Goal: Task Accomplishment & Management: Manage account settings

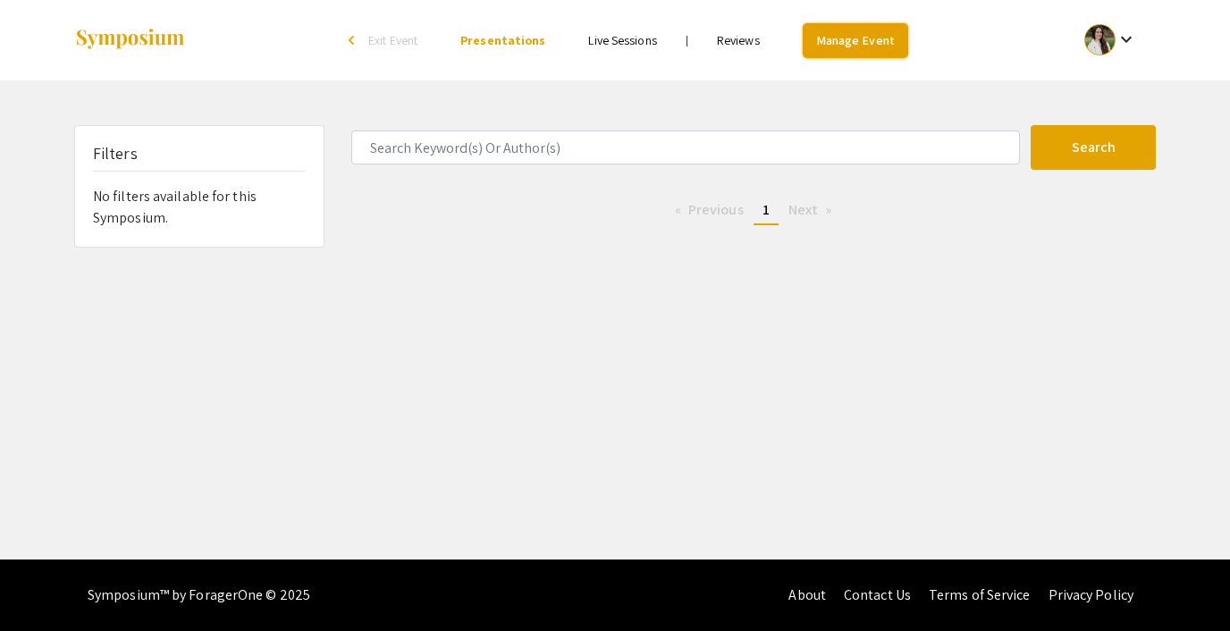
click at [849, 42] on link "Manage Event" at bounding box center [855, 40] width 105 height 35
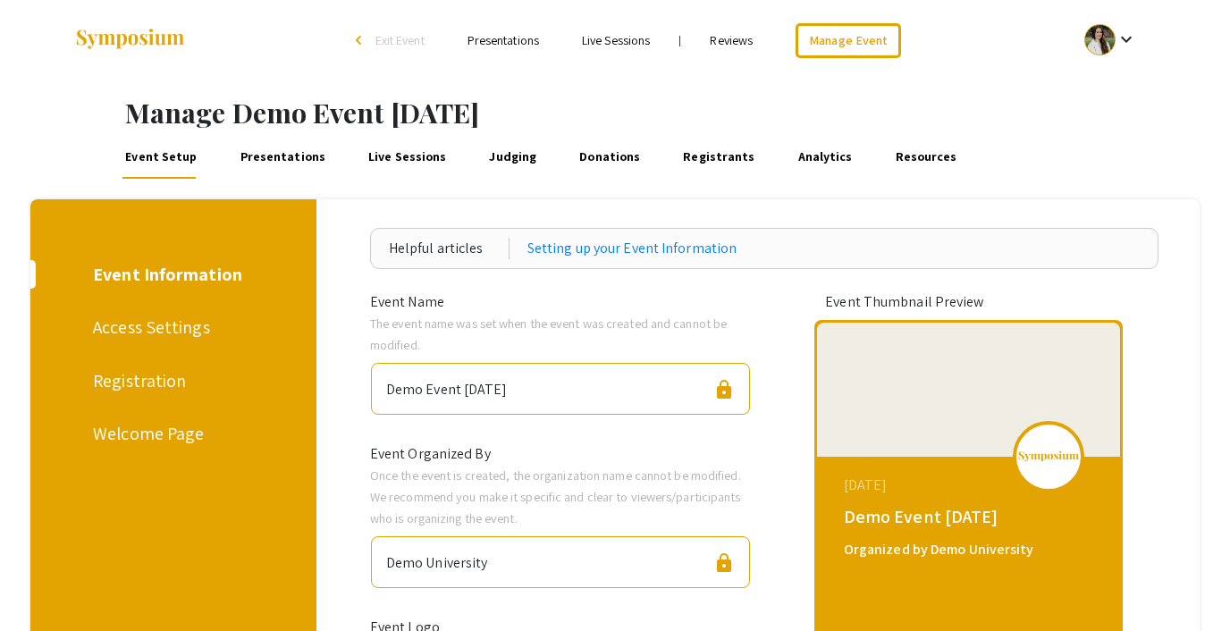
click at [131, 391] on div "Registration" at bounding box center [170, 380] width 155 height 27
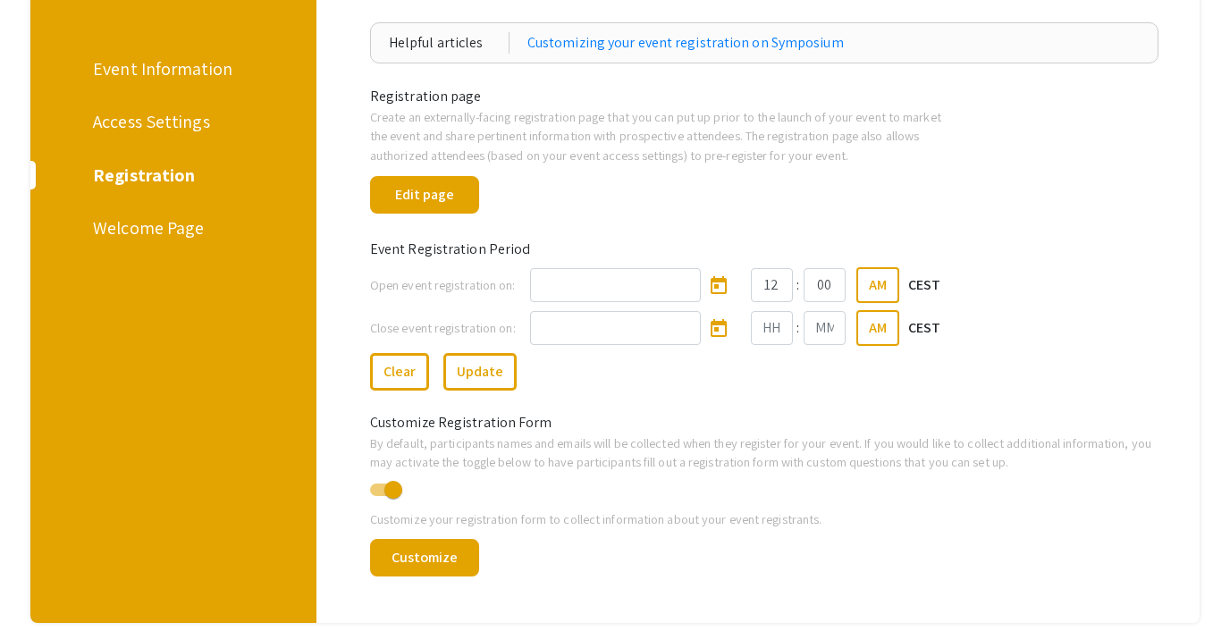
scroll to position [232, 0]
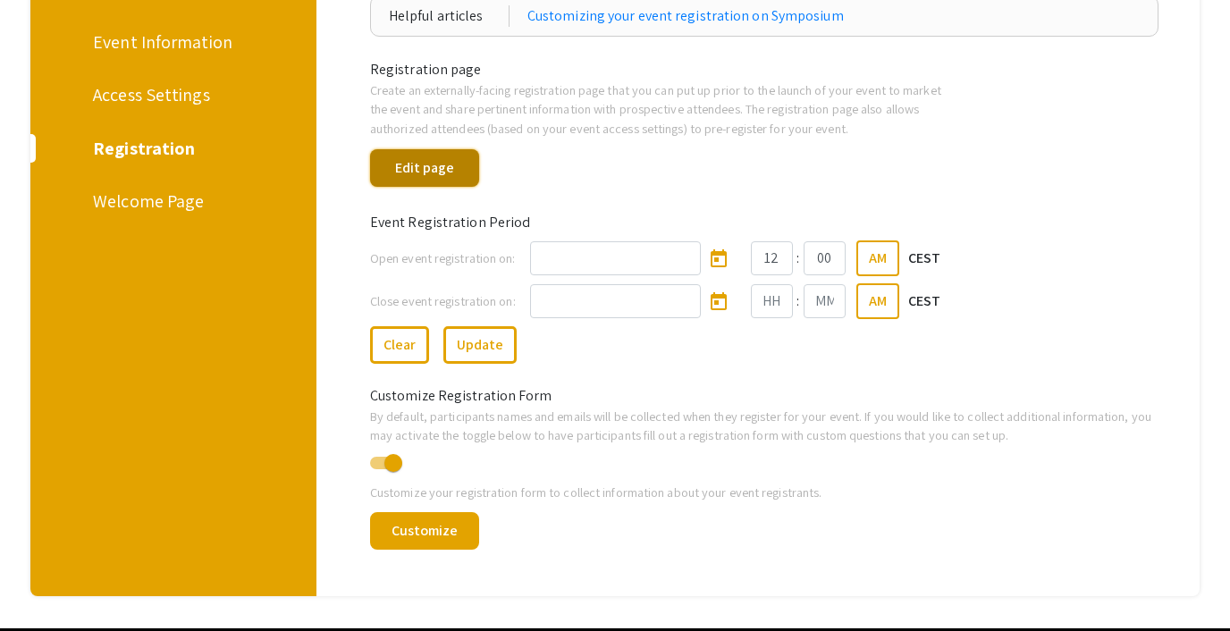
click at [448, 155] on button "Edit page" at bounding box center [424, 168] width 109 height 38
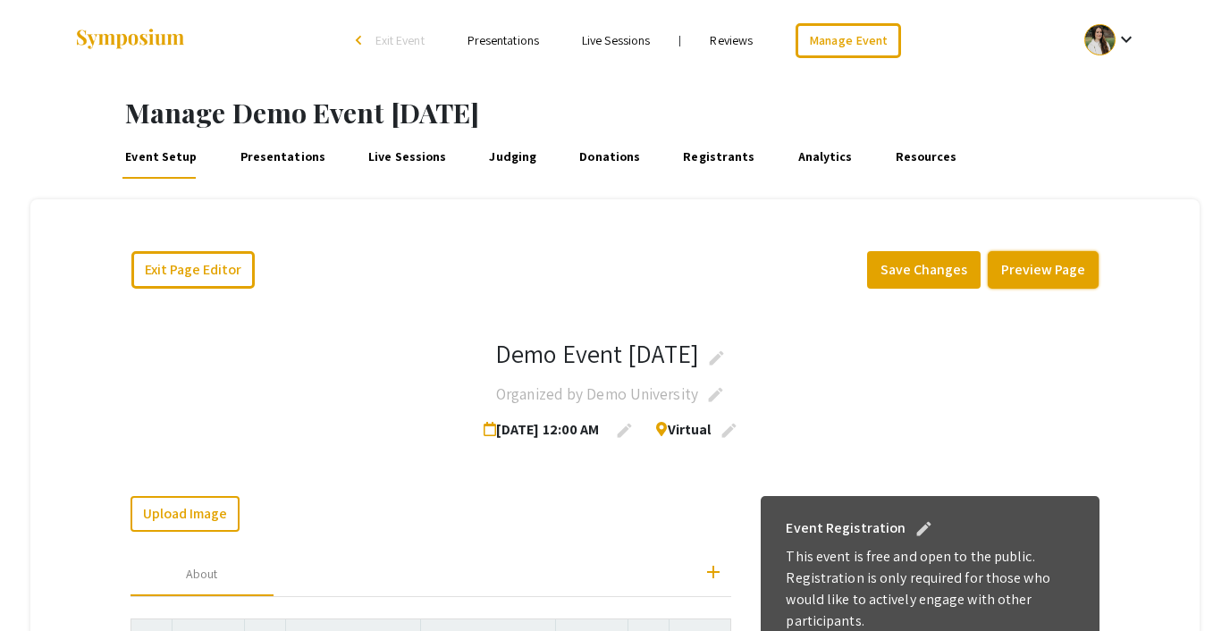
click at [1066, 269] on button "Preview Page" at bounding box center [1043, 270] width 111 height 38
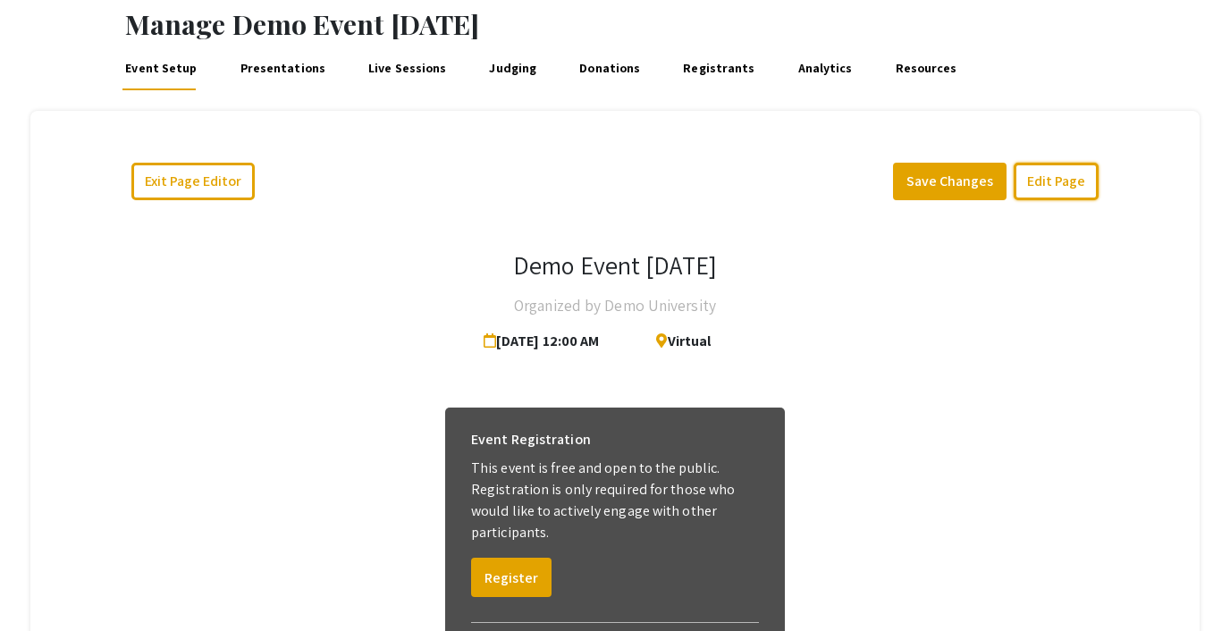
scroll to position [82, 0]
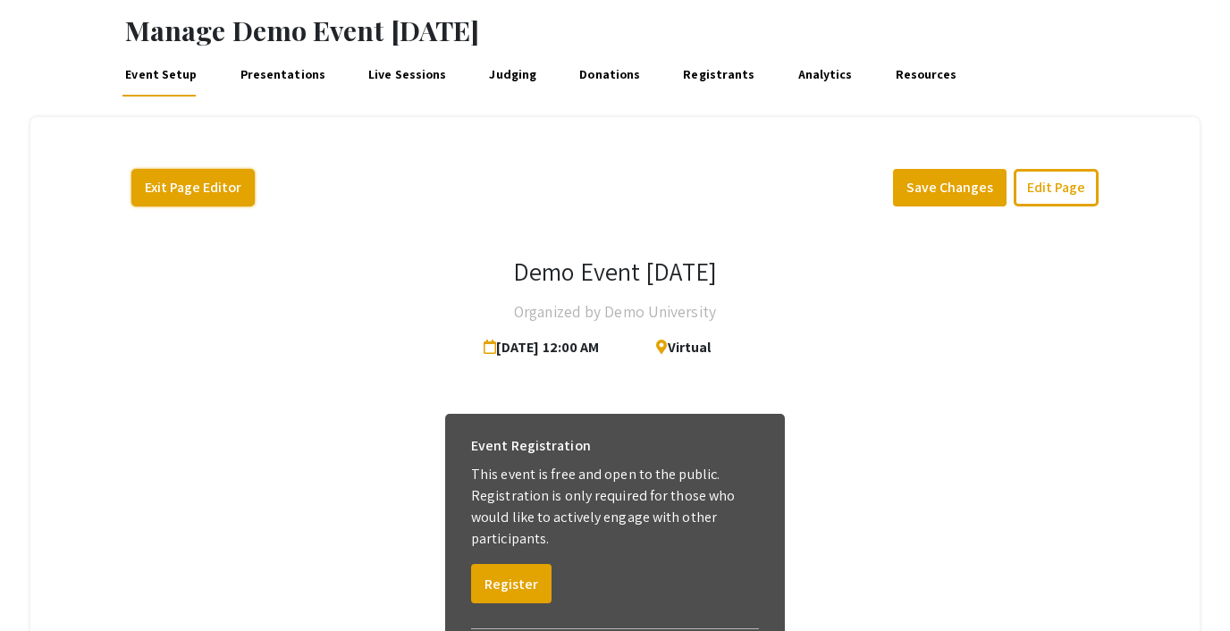
click at [162, 197] on button "Exit Page Editor" at bounding box center [192, 188] width 123 height 38
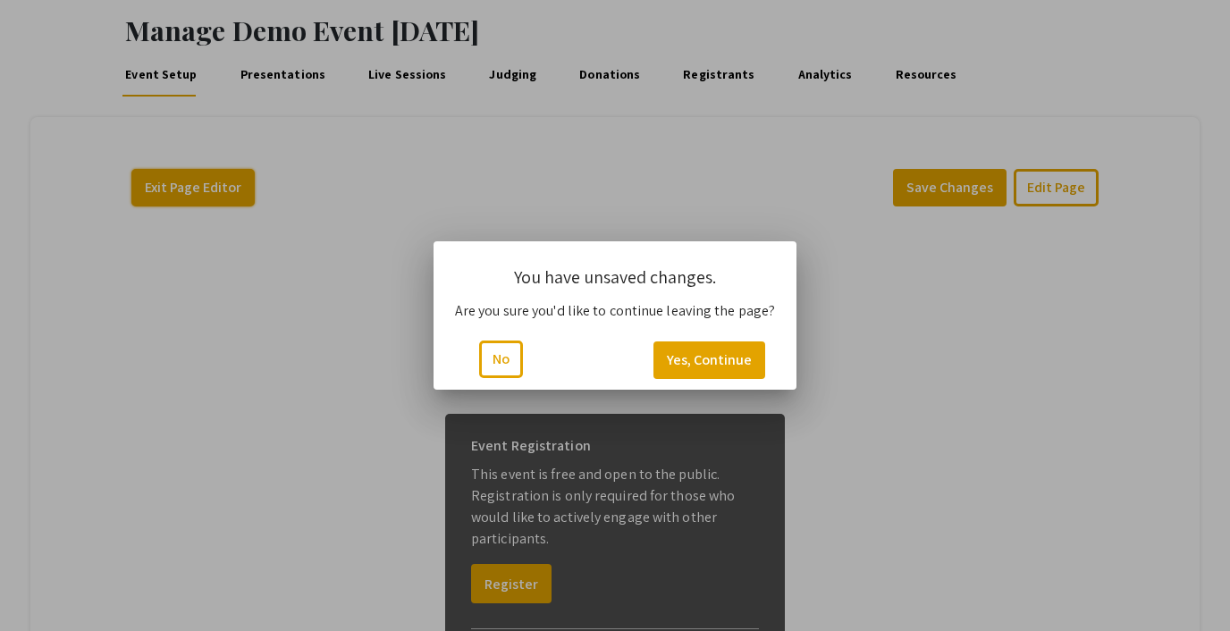
scroll to position [0, 0]
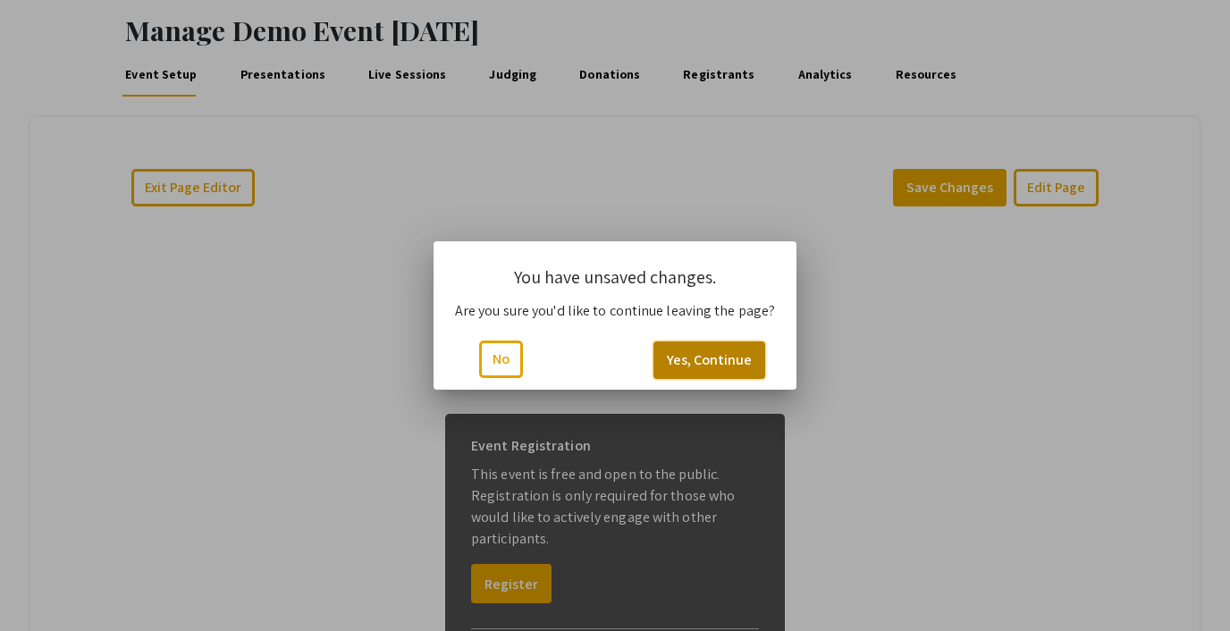
click at [693, 362] on button "Yes, Continue" at bounding box center [709, 360] width 112 height 38
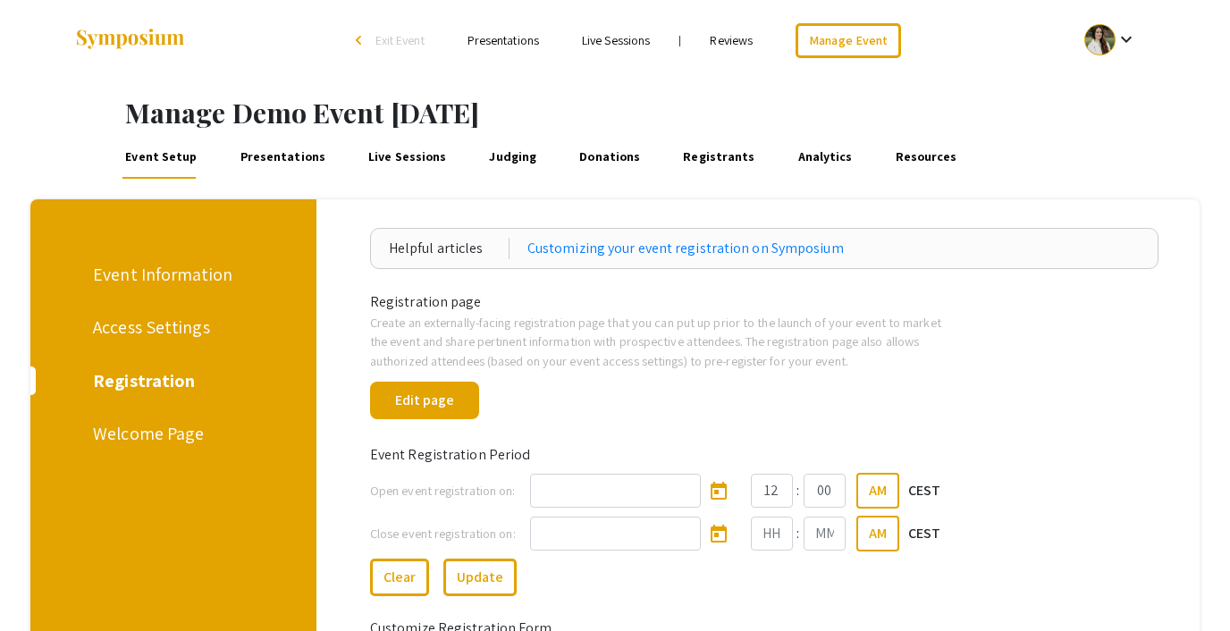
click at [680, 171] on link "Registrants" at bounding box center [719, 157] width 78 height 43
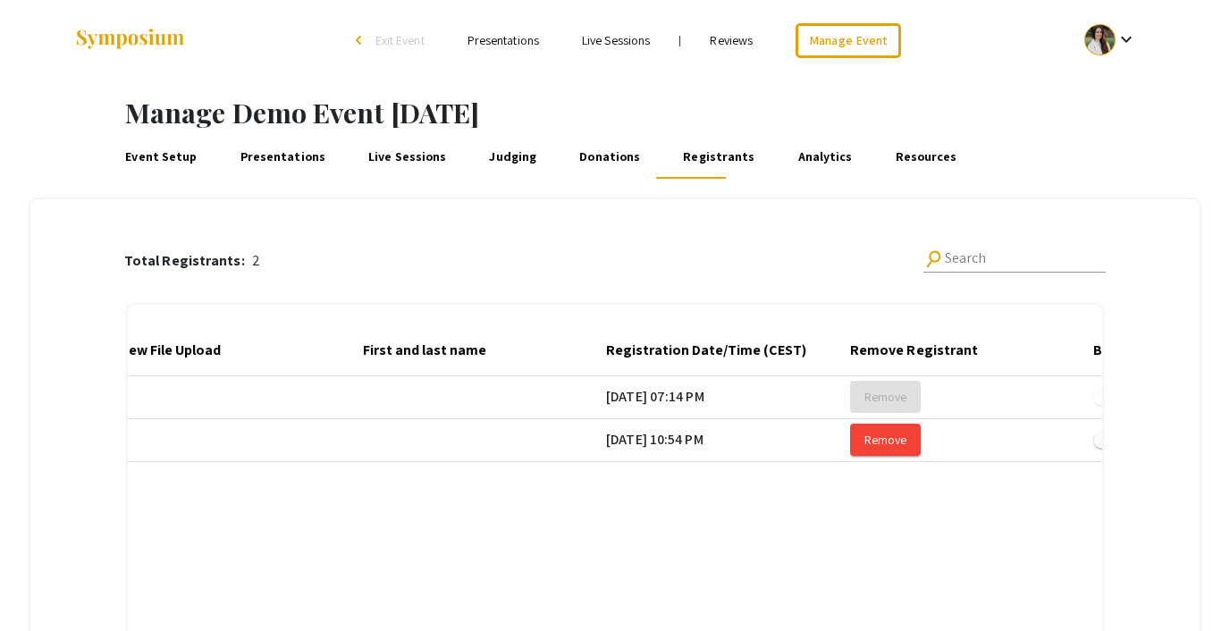
scroll to position [0, 511]
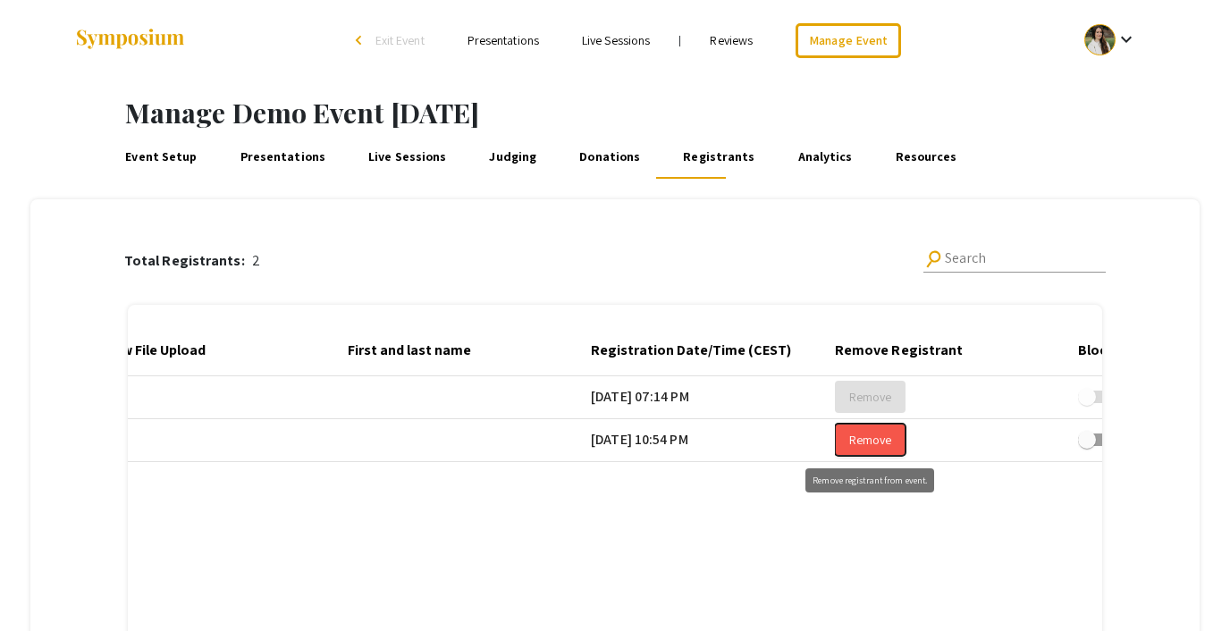
click at [847, 436] on button "Remove" at bounding box center [870, 440] width 71 height 32
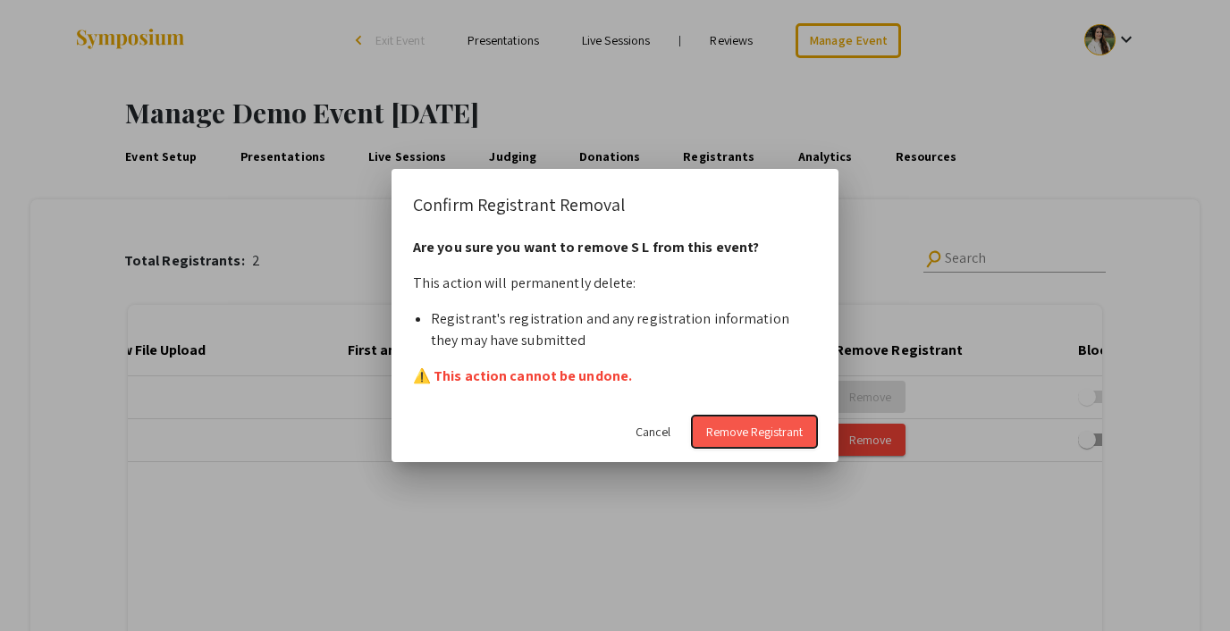
click at [748, 434] on span "Remove Registrant" at bounding box center [754, 432] width 97 height 16
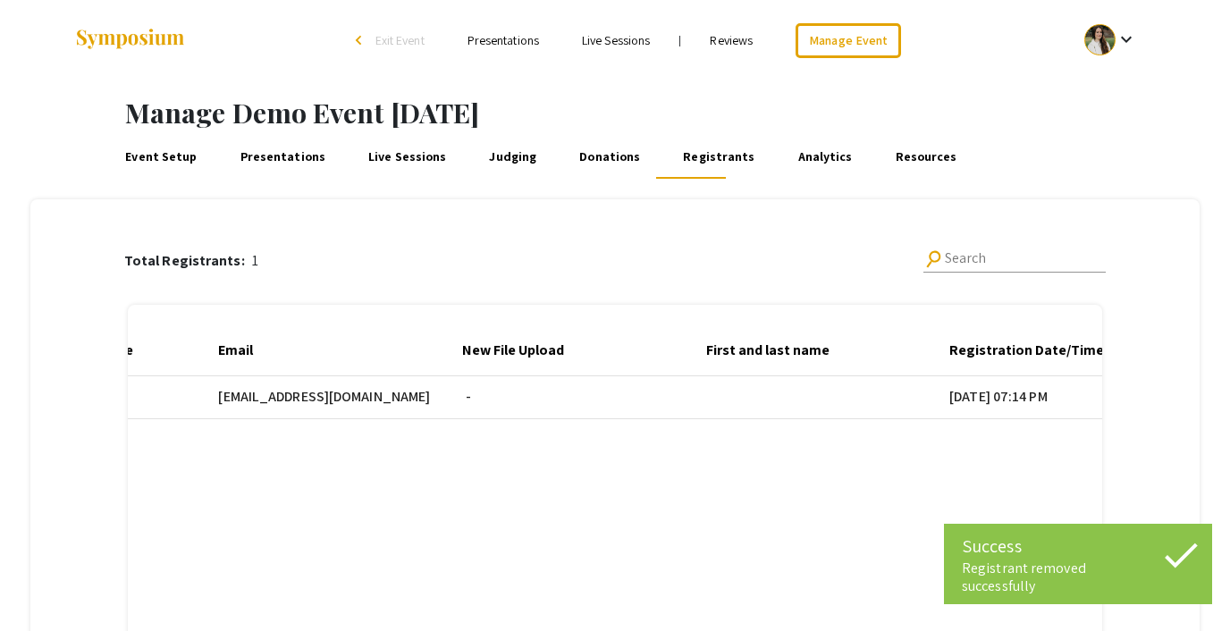
scroll to position [0, 0]
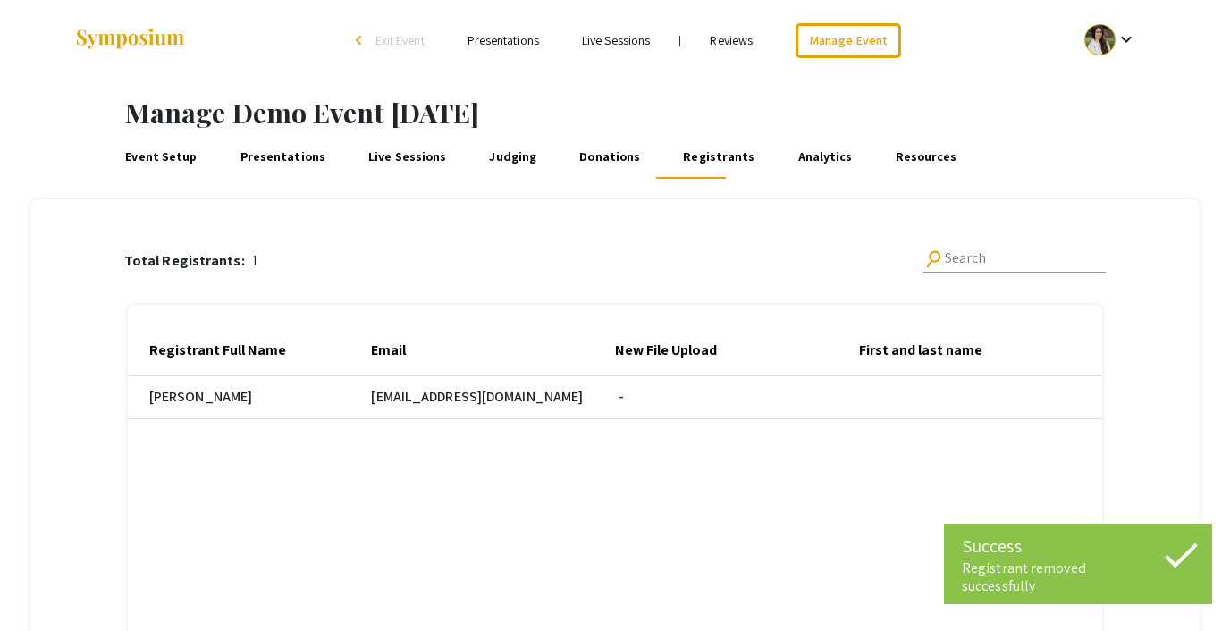
click at [1118, 38] on mat-icon "keyboard_arrow_down" at bounding box center [1126, 39] width 21 height 21
click at [1099, 177] on button "Sign out" at bounding box center [1121, 174] width 110 height 43
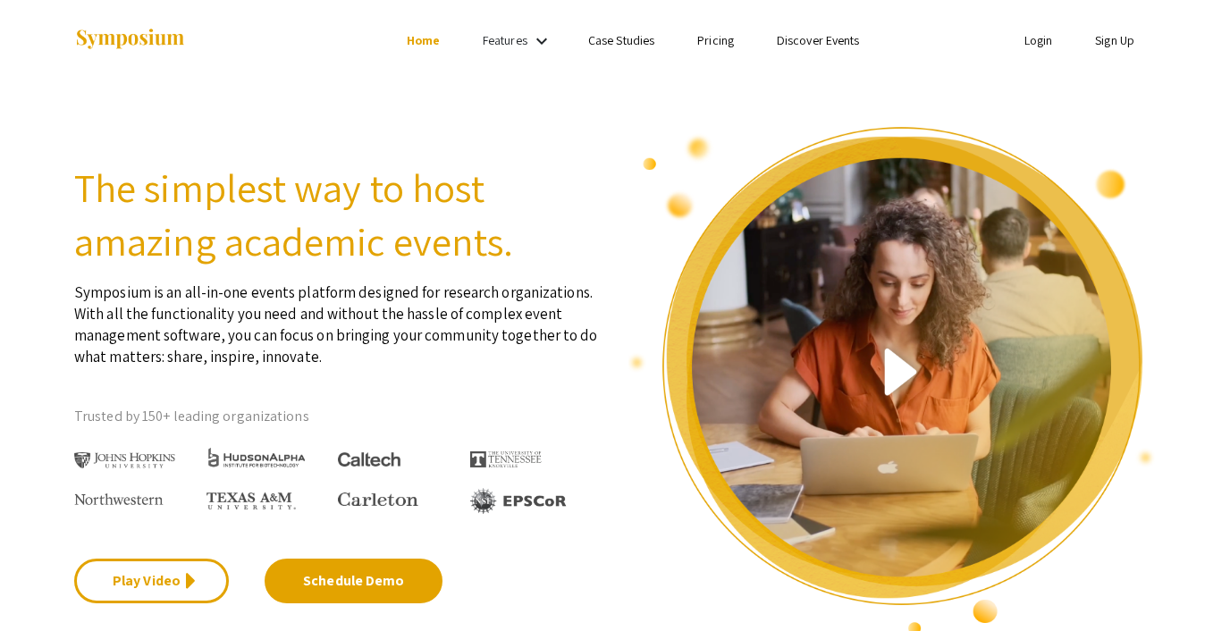
click at [1049, 41] on link "Login" at bounding box center [1038, 40] width 29 height 16
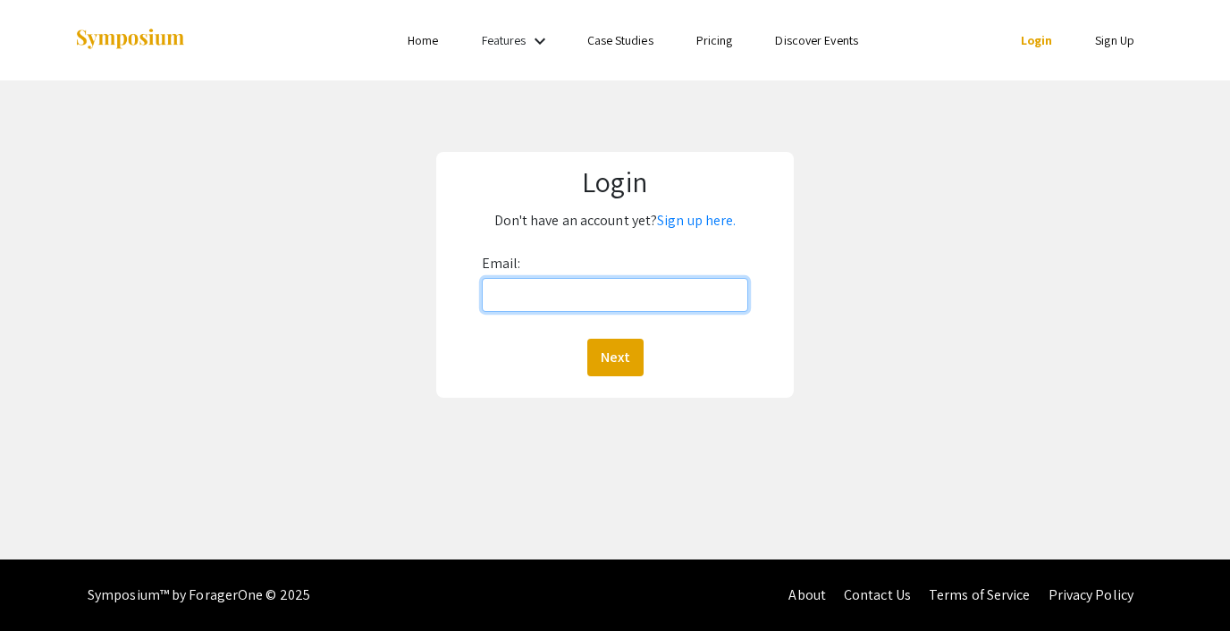
click at [652, 296] on input "Email:" at bounding box center [615, 295] width 266 height 34
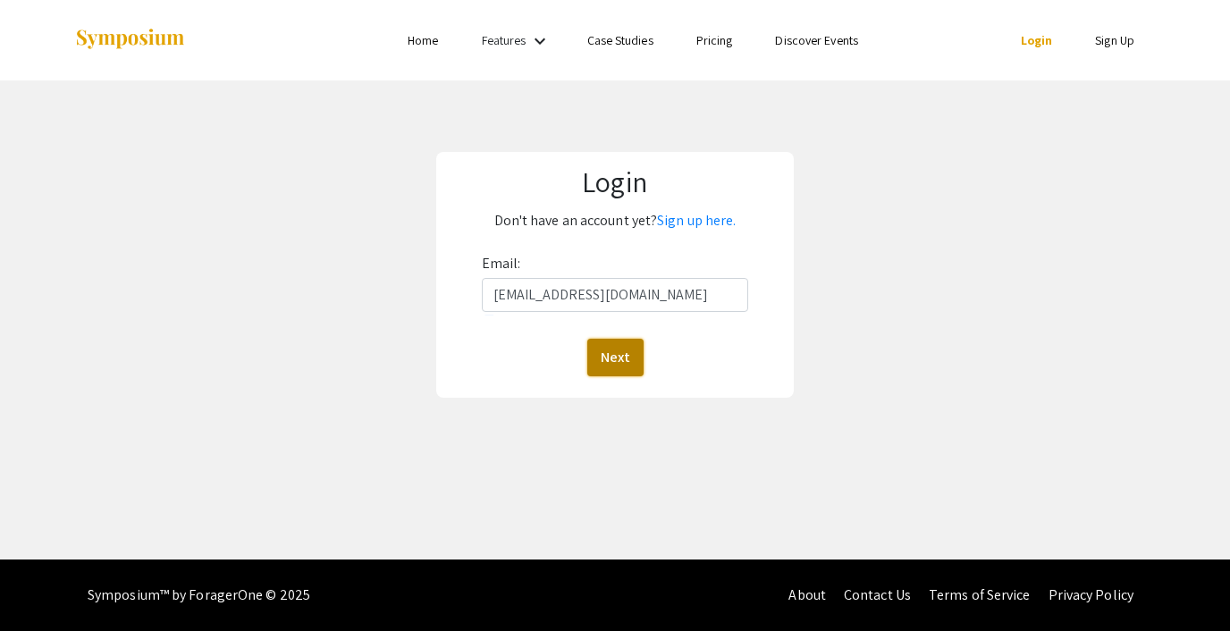
click at [615, 346] on button "Next" at bounding box center [615, 358] width 56 height 38
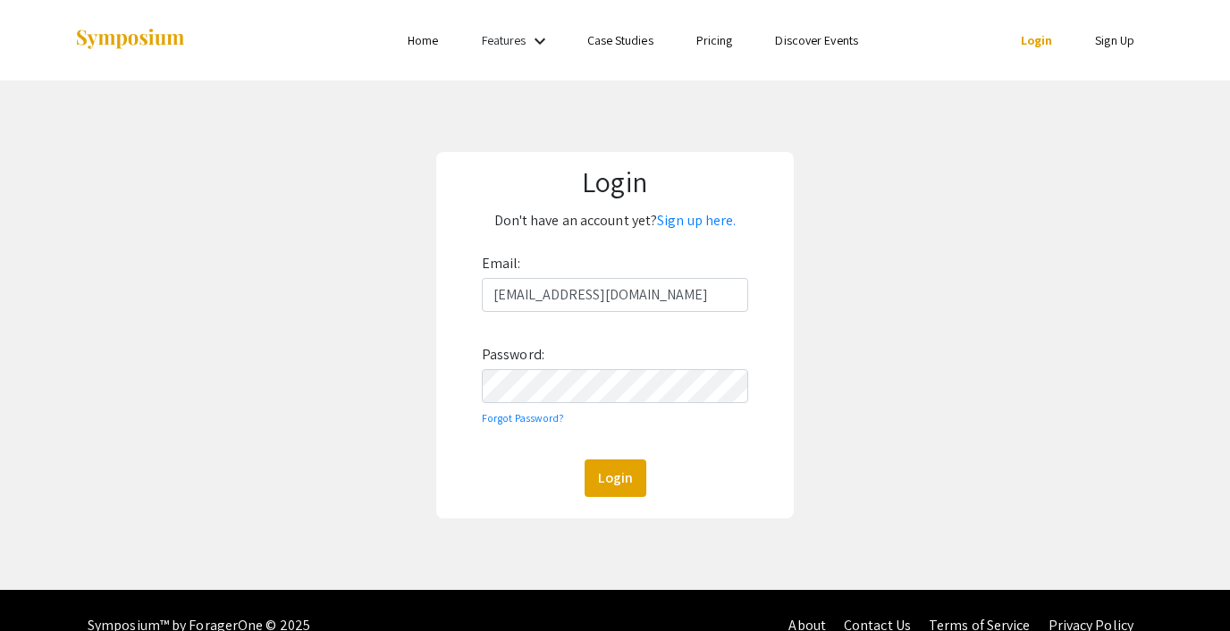
click at [581, 310] on div "Email: [EMAIL_ADDRESS][DOMAIN_NAME] Password: Forgot Password? Login" at bounding box center [615, 373] width 266 height 248
click at [573, 298] on input "[EMAIL_ADDRESS][DOMAIN_NAME]" at bounding box center [615, 295] width 266 height 34
type input "[EMAIL_ADDRESS][DOMAIN_NAME]"
click at [622, 477] on button "Login" at bounding box center [616, 478] width 62 height 38
